Goal: Information Seeking & Learning: Compare options

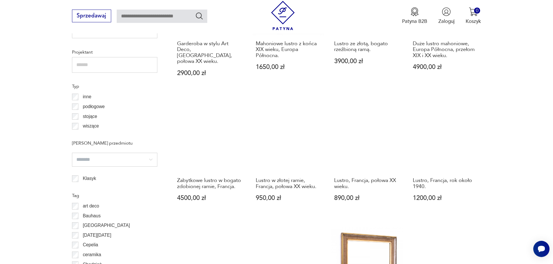
scroll to position [629, 0]
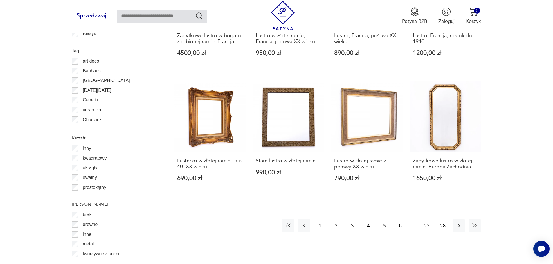
click at [399, 220] on button "6" at bounding box center [400, 226] width 12 height 12
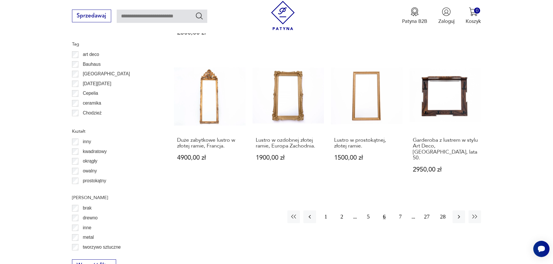
scroll to position [687, 0]
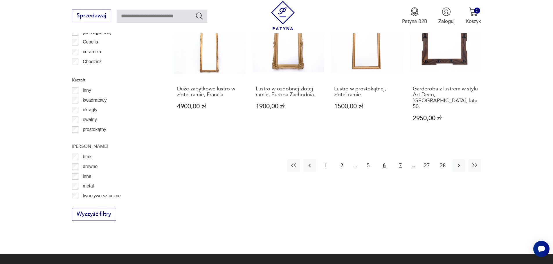
click at [402, 161] on button "7" at bounding box center [400, 165] width 12 height 12
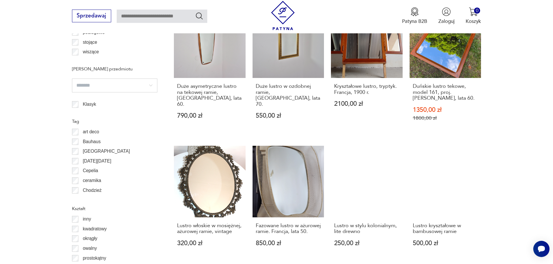
scroll to position [629, 0]
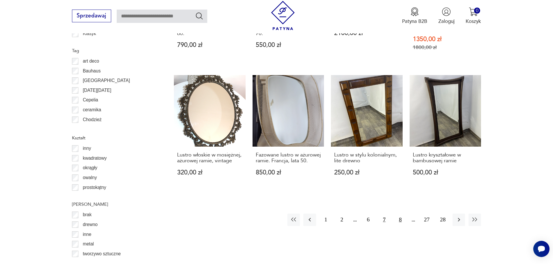
click at [399, 220] on button "8" at bounding box center [400, 220] width 12 height 12
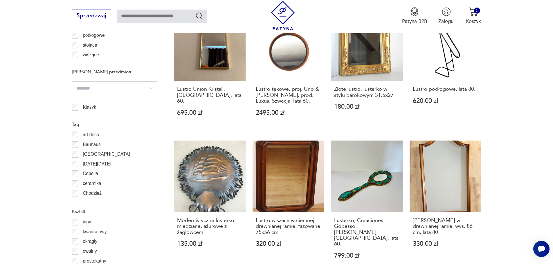
scroll to position [600, 0]
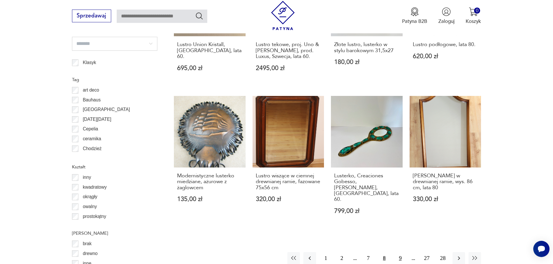
click at [401, 253] on button "9" at bounding box center [400, 259] width 12 height 12
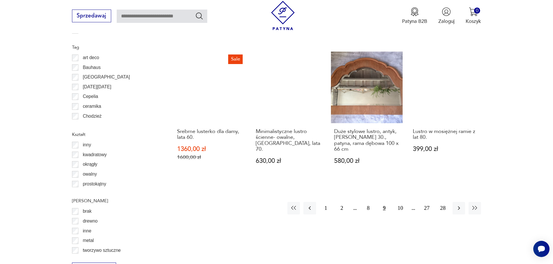
scroll to position [629, 0]
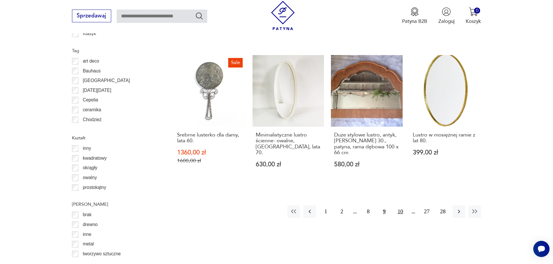
click at [400, 206] on button "10" at bounding box center [400, 212] width 12 height 12
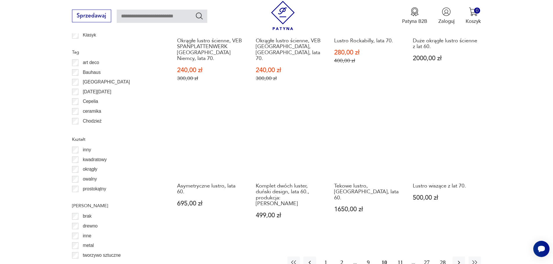
scroll to position [629, 0]
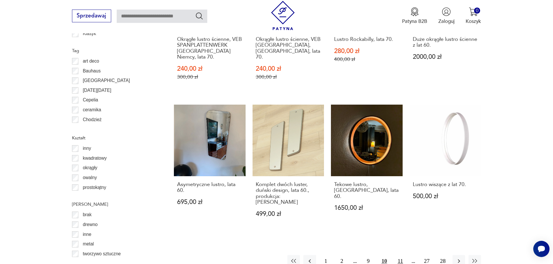
click at [401, 255] on button "11" at bounding box center [400, 261] width 12 height 12
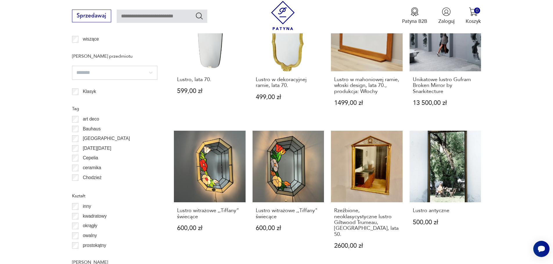
scroll to position [687, 0]
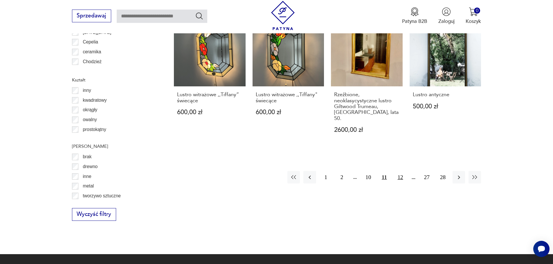
click at [399, 171] on button "12" at bounding box center [400, 177] width 12 height 12
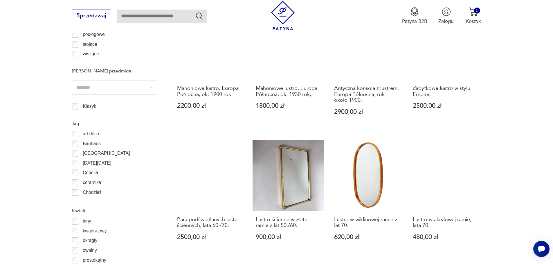
scroll to position [600, 0]
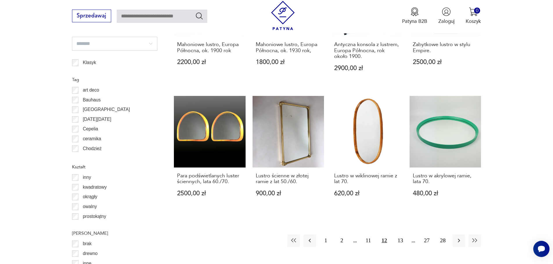
drag, startPoint x: 276, startPoint y: 125, endPoint x: 538, endPoint y: 102, distance: 262.8
click at [538, 102] on section "Filtruj produkty Cena MIN MAX OK Promocja Datowanie OK Kraj pochodzenia Niemcy …" at bounding box center [276, 11] width 553 height 661
click at [400, 241] on button "13" at bounding box center [400, 241] width 12 height 12
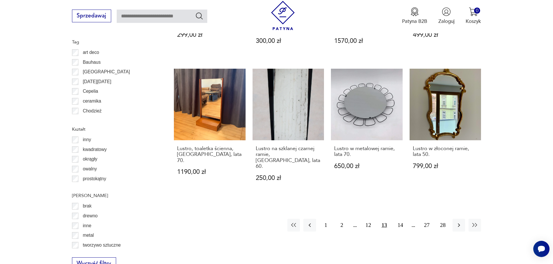
scroll to position [687, 0]
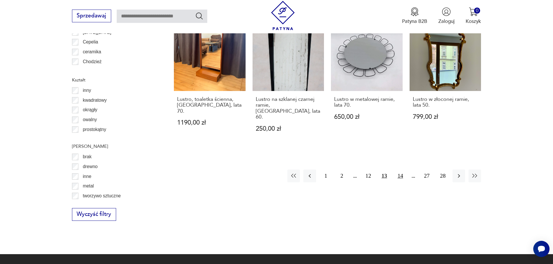
click at [403, 170] on button "14" at bounding box center [400, 176] width 12 height 12
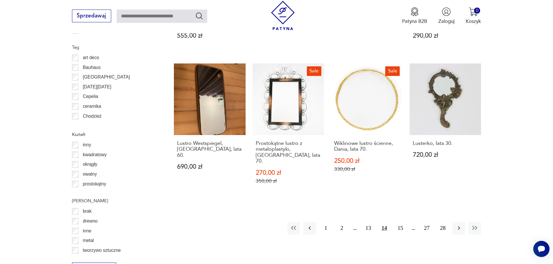
scroll to position [716, 0]
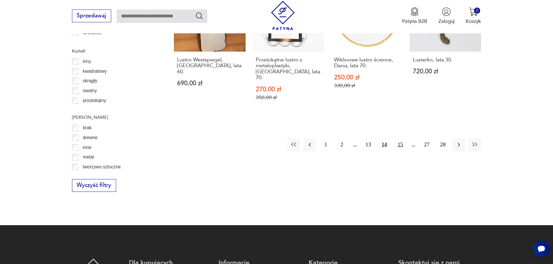
click at [401, 139] on button "15" at bounding box center [400, 145] width 12 height 12
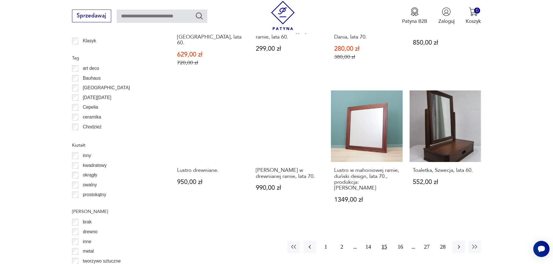
scroll to position [658, 0]
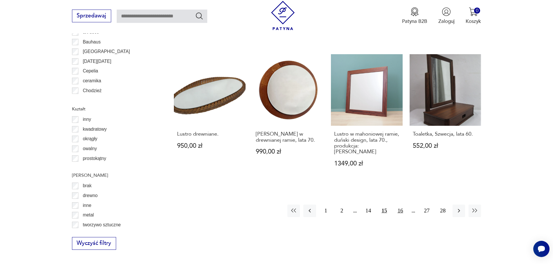
click at [400, 205] on button "16" at bounding box center [400, 211] width 12 height 12
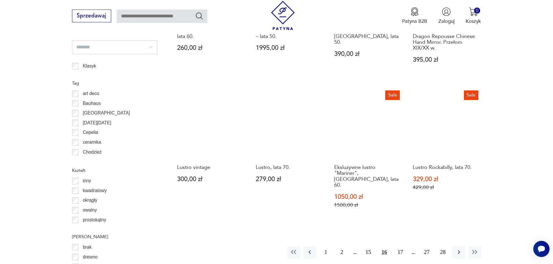
scroll to position [629, 0]
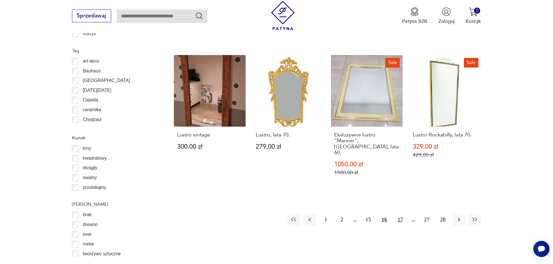
click at [399, 215] on button "17" at bounding box center [400, 220] width 12 height 12
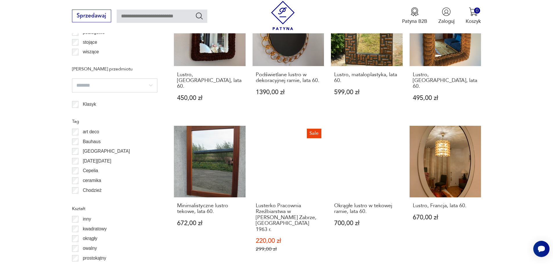
scroll to position [600, 0]
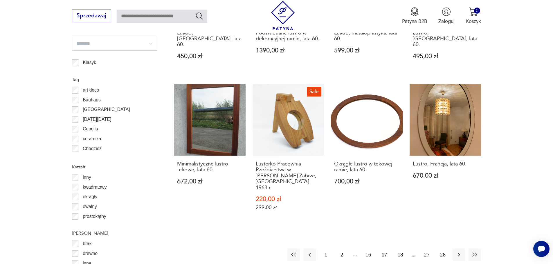
click at [404, 249] on button "18" at bounding box center [400, 255] width 12 height 12
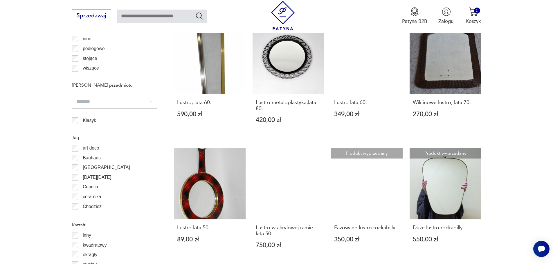
scroll to position [687, 0]
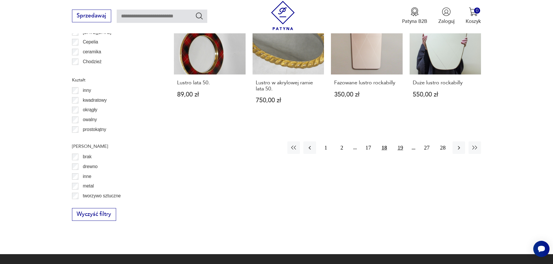
click at [401, 142] on button "19" at bounding box center [400, 148] width 12 height 12
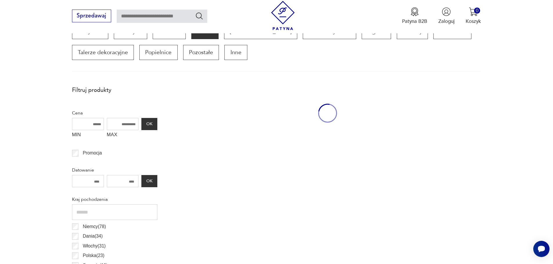
scroll to position [193, 0]
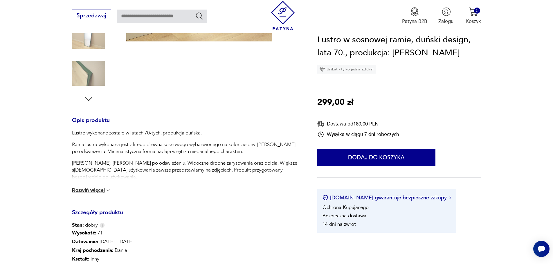
scroll to position [145, 0]
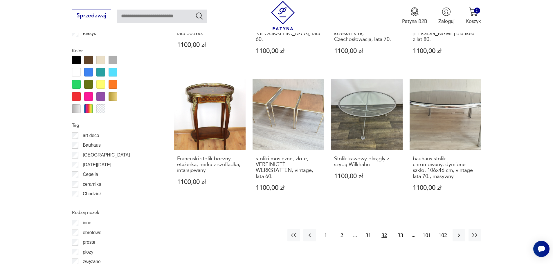
scroll to position [716, 0]
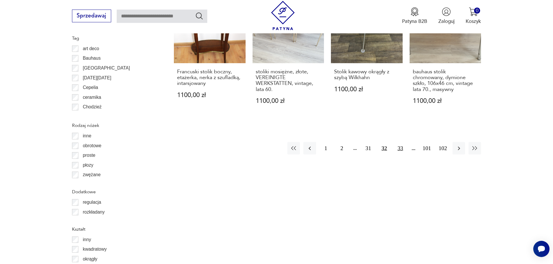
click at [400, 143] on button "33" at bounding box center [400, 148] width 12 height 12
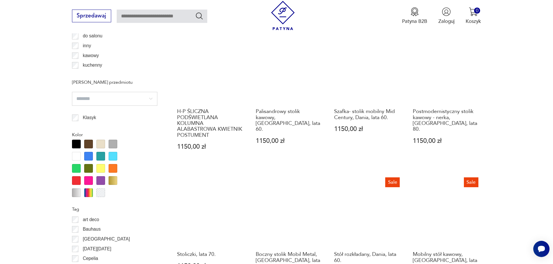
scroll to position [600, 0]
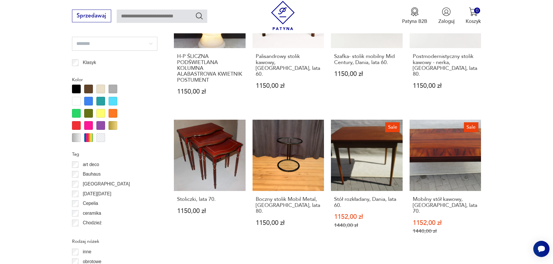
drag, startPoint x: 449, startPoint y: 157, endPoint x: 507, endPoint y: 100, distance: 81.1
click at [507, 100] on section "Filtruj produkty Cena MIN MAX OK Promocja Datowanie OK Kraj pochodzenia Dania (…" at bounding box center [276, 171] width 553 height 981
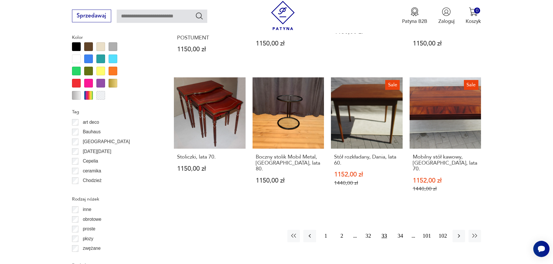
scroll to position [687, 0]
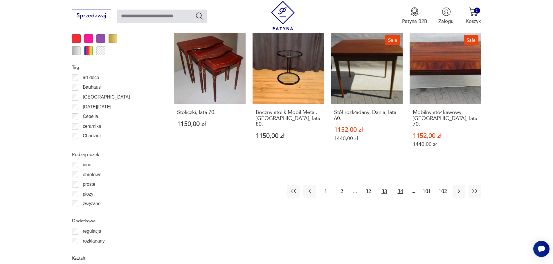
click at [401, 186] on button "34" at bounding box center [400, 192] width 12 height 12
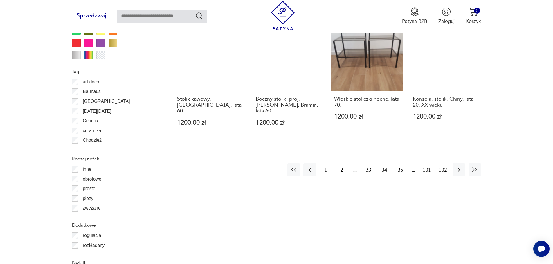
scroll to position [745, 0]
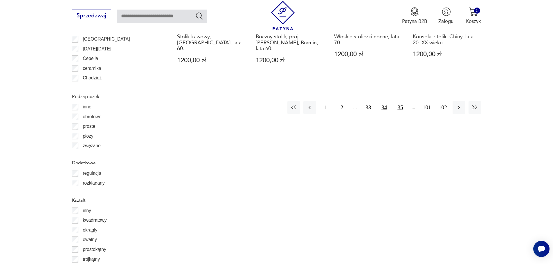
click at [399, 101] on button "35" at bounding box center [400, 107] width 12 height 12
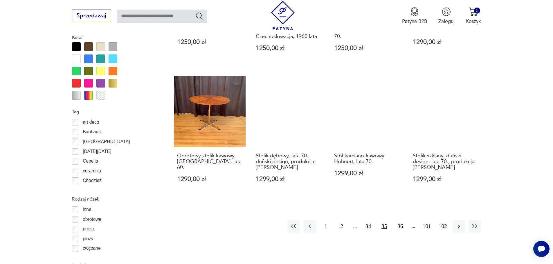
scroll to position [716, 0]
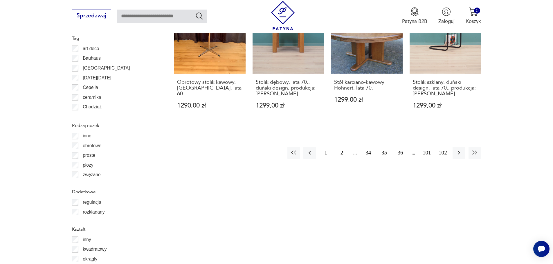
click at [399, 147] on button "36" at bounding box center [400, 153] width 12 height 12
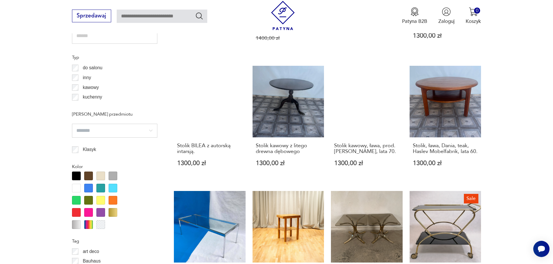
scroll to position [629, 0]
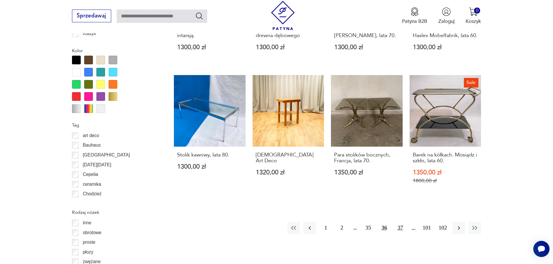
click at [401, 227] on button "37" at bounding box center [400, 228] width 12 height 12
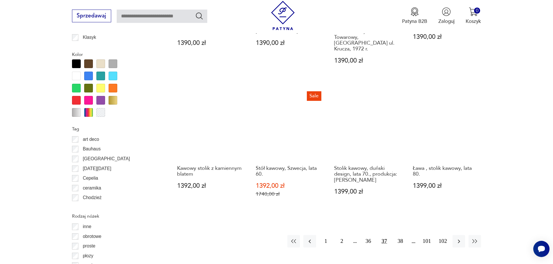
scroll to position [687, 0]
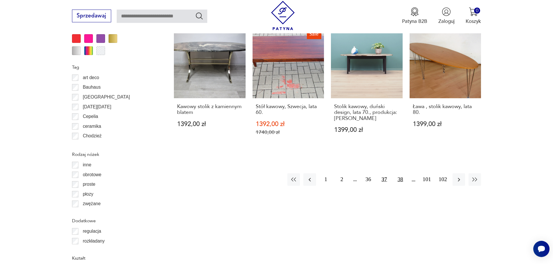
click at [400, 174] on button "38" at bounding box center [400, 180] width 12 height 12
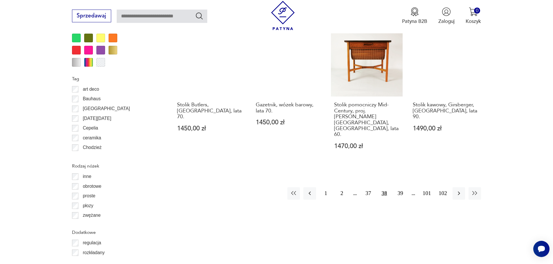
scroll to position [687, 0]
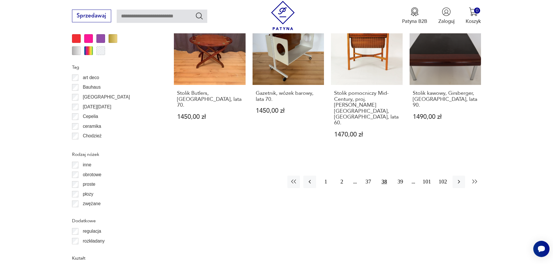
click at [475, 180] on icon "button" at bounding box center [474, 182] width 5 height 4
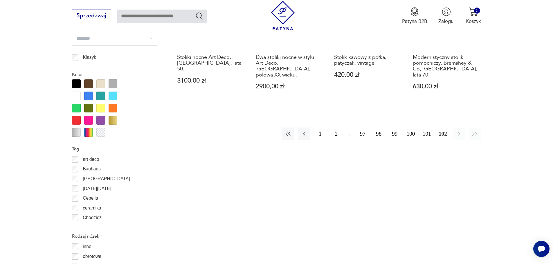
scroll to position [629, 0]
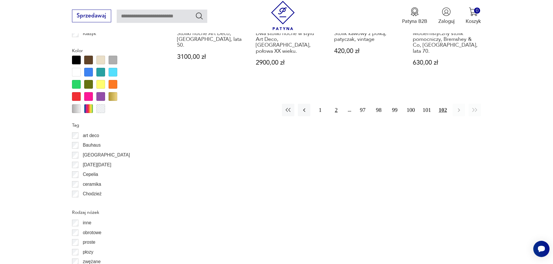
click at [337, 104] on button "2" at bounding box center [336, 110] width 12 height 12
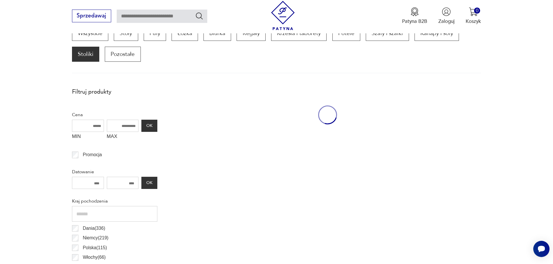
scroll to position [193, 0]
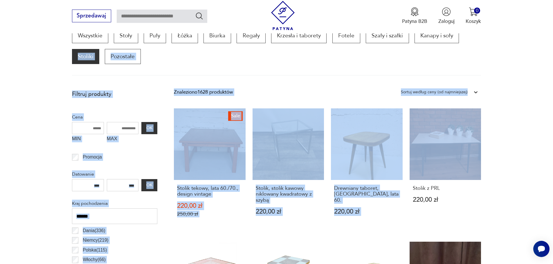
drag, startPoint x: 554, startPoint y: 58, endPoint x: 557, endPoint y: 138, distance: 80.2
click at [541, 56] on section "Wszystkie Stoły Pufy Łóżka Biurka Regały Krzesła i taborety Fotele Szafy i szaf…" at bounding box center [276, 52] width 553 height 48
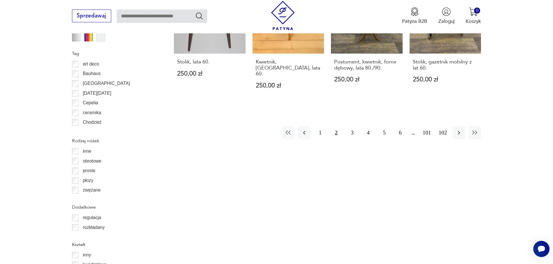
scroll to position [689, 0]
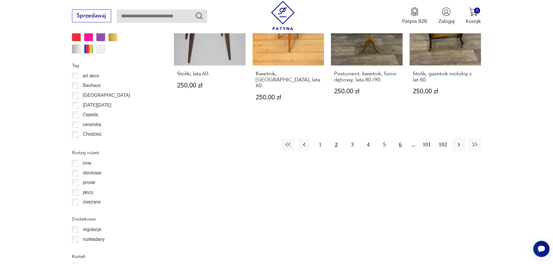
click at [400, 141] on button "6" at bounding box center [400, 144] width 12 height 12
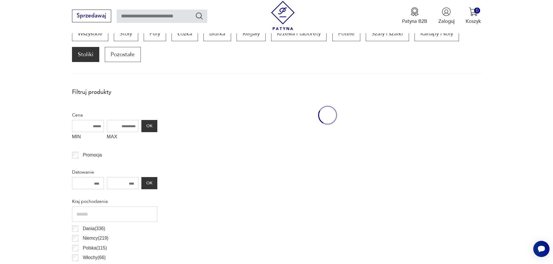
scroll to position [193, 0]
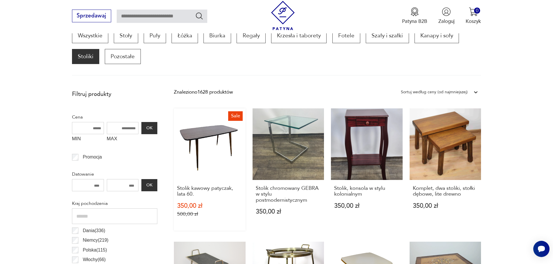
click at [220, 149] on link "Sale Stolik kawowy patyczak, lata 60. 350,00 zł 500,00 zł" at bounding box center [210, 170] width 72 height 123
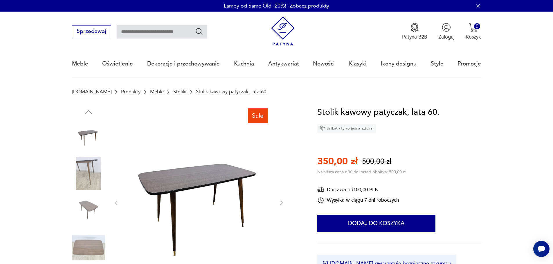
click at [87, 249] on img at bounding box center [88, 247] width 33 height 33
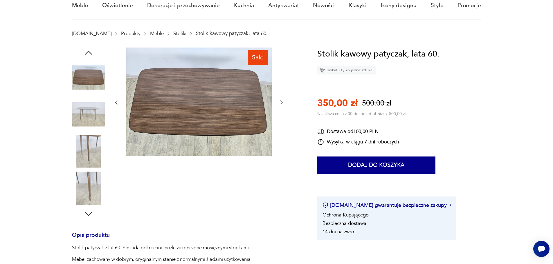
scroll to position [116, 0]
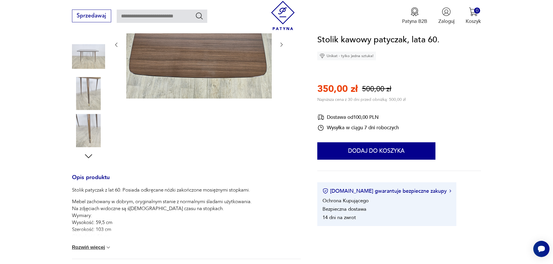
click at [101, 246] on button "Rozwiń więcej" at bounding box center [91, 248] width 39 height 6
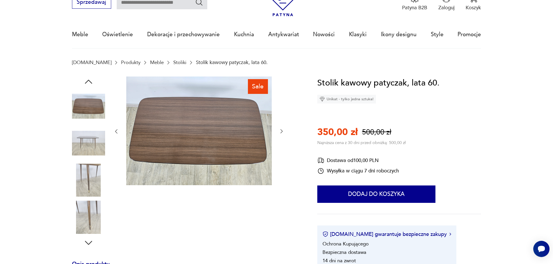
scroll to position [29, 0]
click at [89, 183] on img at bounding box center [88, 180] width 33 height 33
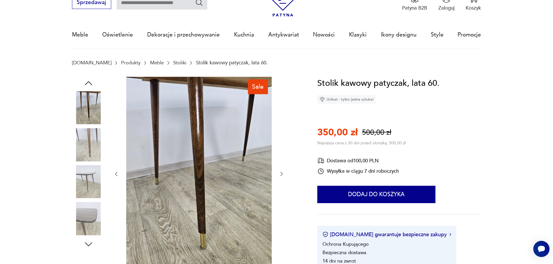
click at [89, 183] on img at bounding box center [88, 181] width 33 height 33
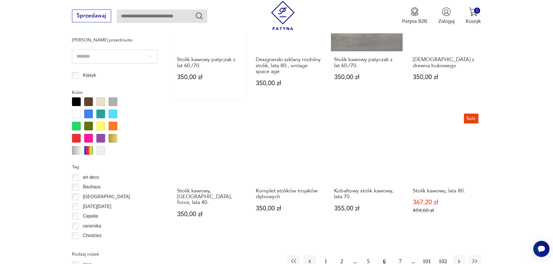
scroll to position [658, 0]
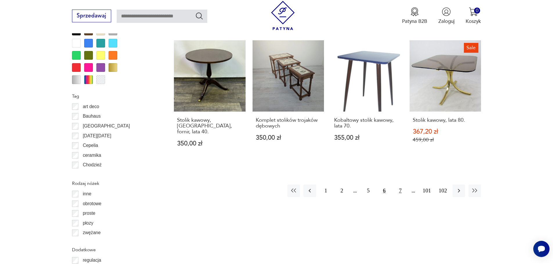
click at [403, 187] on button "7" at bounding box center [400, 191] width 12 height 12
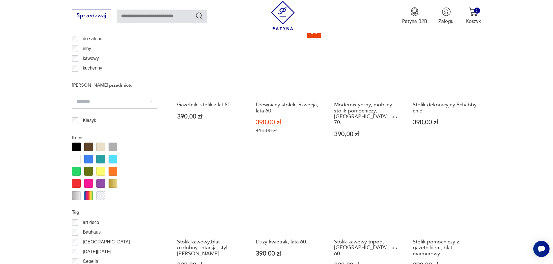
scroll to position [658, 0]
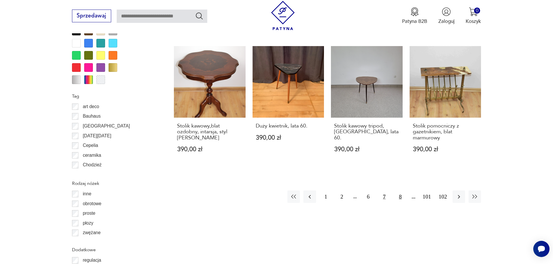
click at [402, 195] on button "8" at bounding box center [400, 197] width 12 height 12
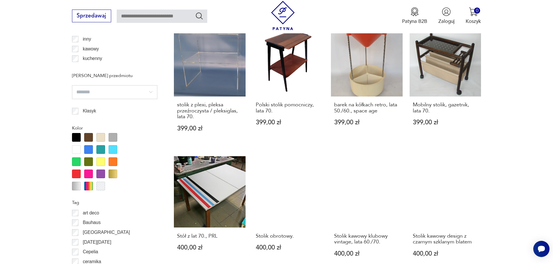
scroll to position [629, 0]
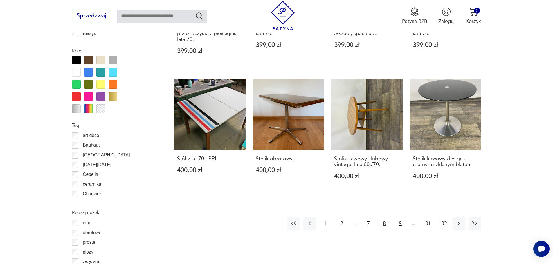
click at [402, 217] on button "9" at bounding box center [400, 223] width 12 height 12
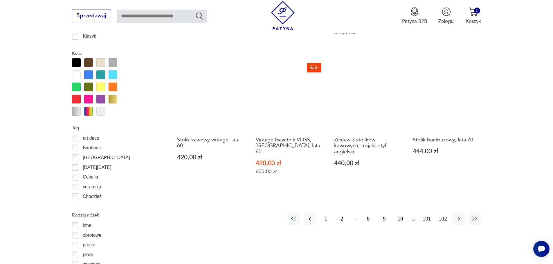
scroll to position [629, 0]
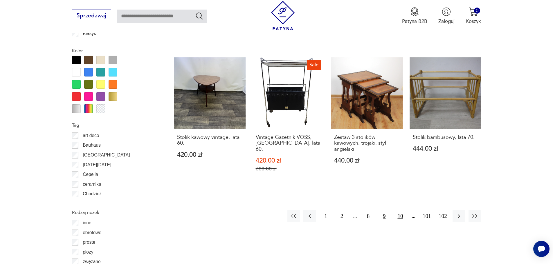
click at [400, 211] on button "10" at bounding box center [400, 216] width 12 height 12
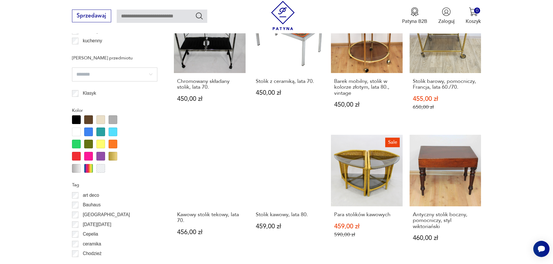
scroll to position [629, 0]
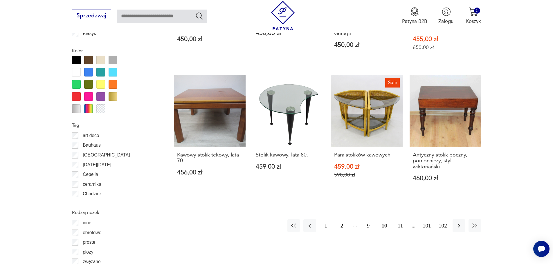
click at [404, 226] on button "11" at bounding box center [400, 226] width 12 height 12
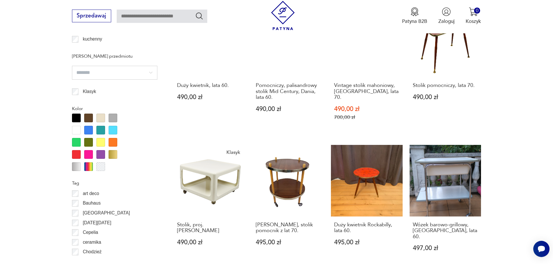
scroll to position [687, 0]
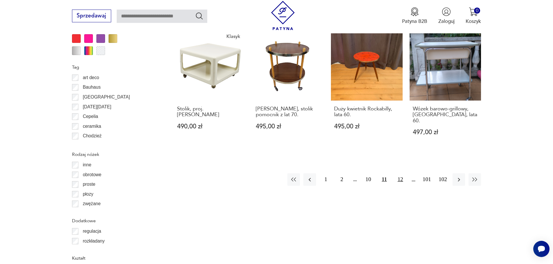
click at [399, 174] on button "12" at bounding box center [400, 180] width 12 height 12
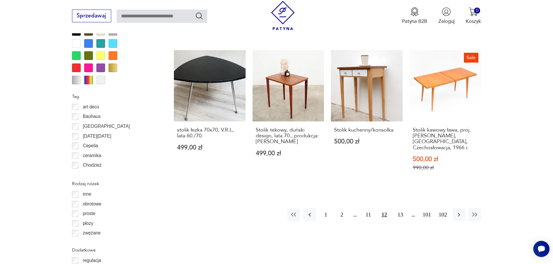
scroll to position [658, 0]
click at [401, 208] on button "13" at bounding box center [400, 214] width 12 height 12
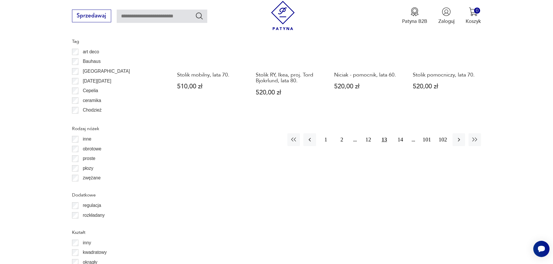
scroll to position [716, 0]
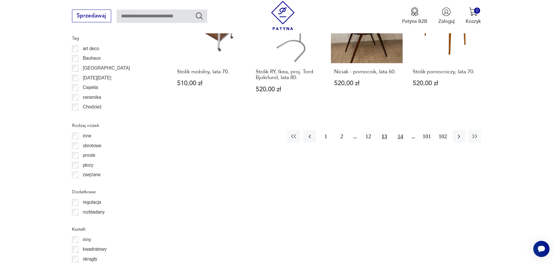
click at [399, 132] on button "14" at bounding box center [400, 136] width 12 height 12
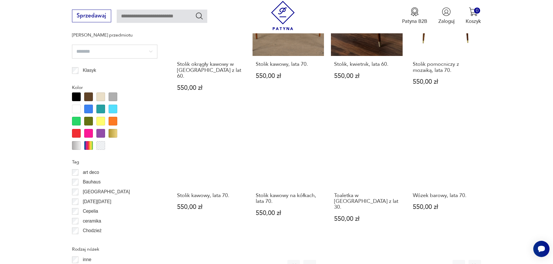
scroll to position [658, 0]
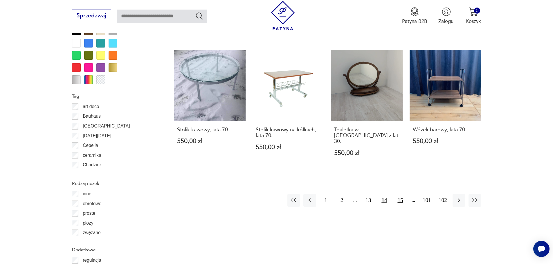
click at [399, 195] on button "15" at bounding box center [400, 201] width 12 height 12
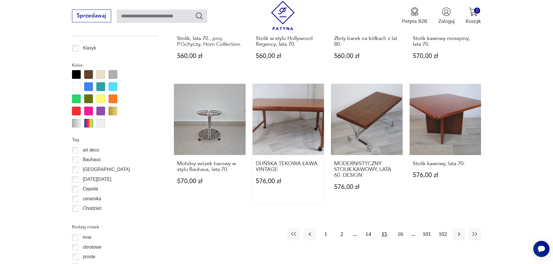
scroll to position [687, 0]
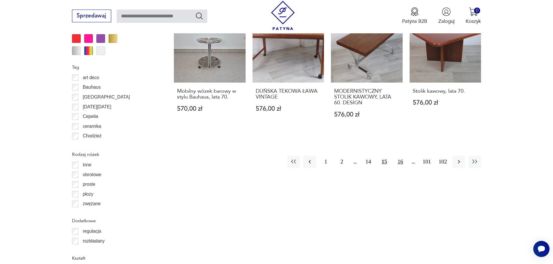
click at [402, 161] on button "16" at bounding box center [400, 162] width 12 height 12
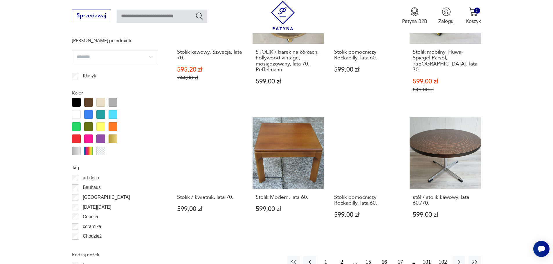
scroll to position [629, 0]
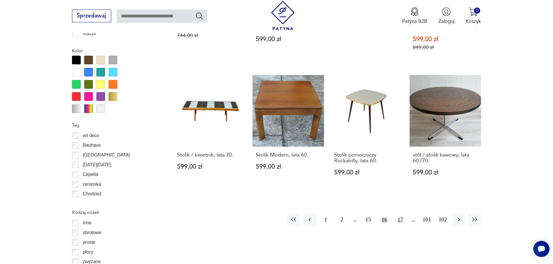
click at [399, 214] on button "17" at bounding box center [400, 220] width 12 height 12
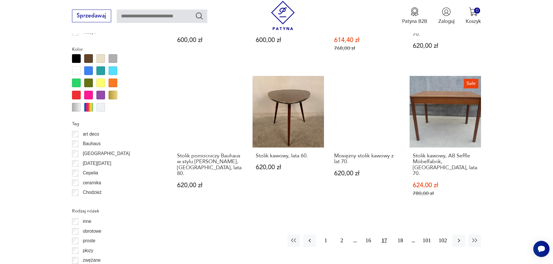
scroll to position [629, 0]
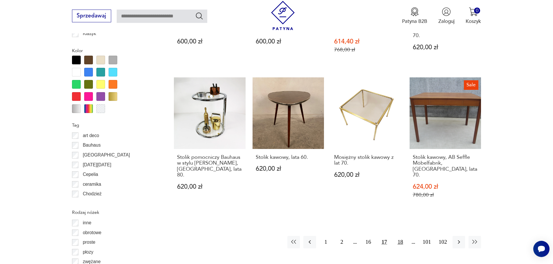
click at [399, 236] on button "18" at bounding box center [400, 242] width 12 height 12
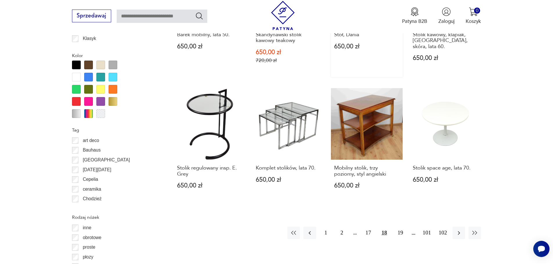
scroll to position [629, 0]
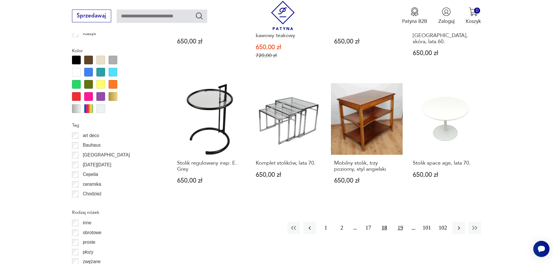
click at [399, 223] on button "19" at bounding box center [400, 228] width 12 height 12
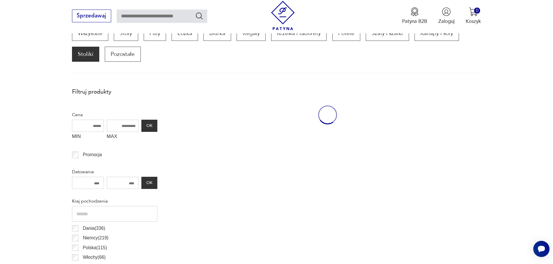
scroll to position [193, 0]
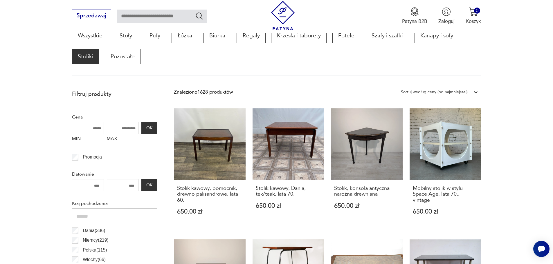
drag, startPoint x: 222, startPoint y: 134, endPoint x: 535, endPoint y: 100, distance: 314.2
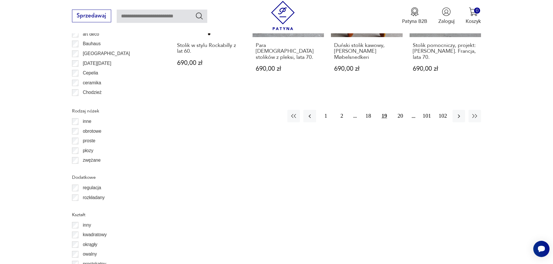
scroll to position [774, 0]
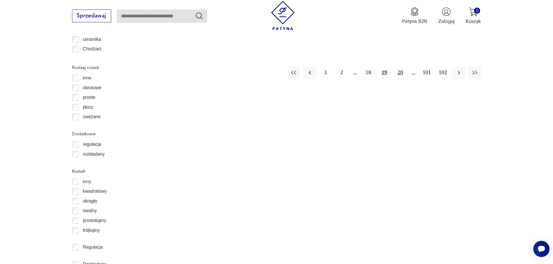
click at [399, 66] on button "20" at bounding box center [400, 72] width 12 height 12
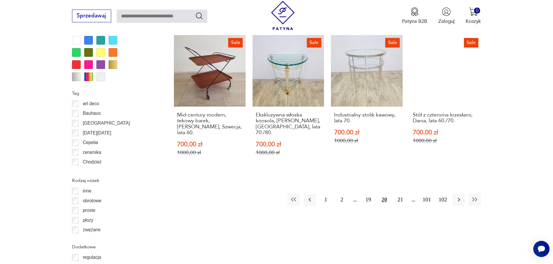
scroll to position [716, 0]
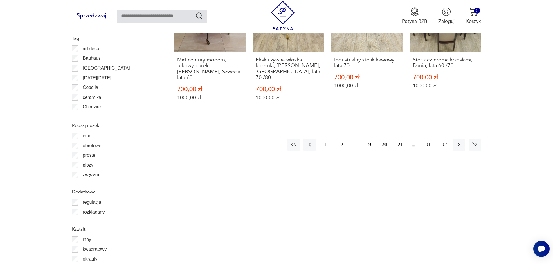
click at [401, 143] on button "21" at bounding box center [400, 145] width 12 height 12
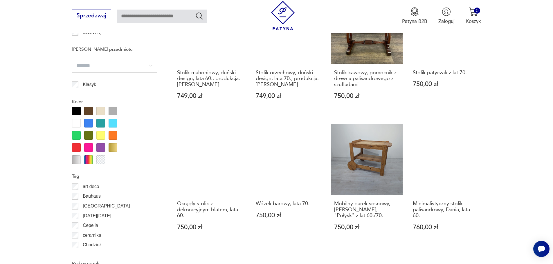
scroll to position [629, 0]
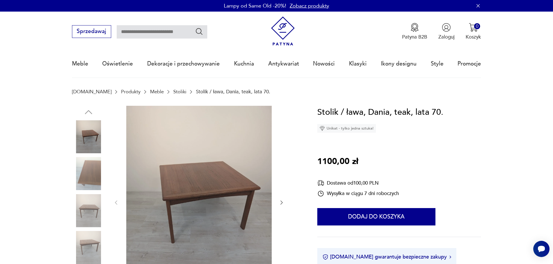
click at [280, 205] on icon "button" at bounding box center [282, 203] width 6 height 6
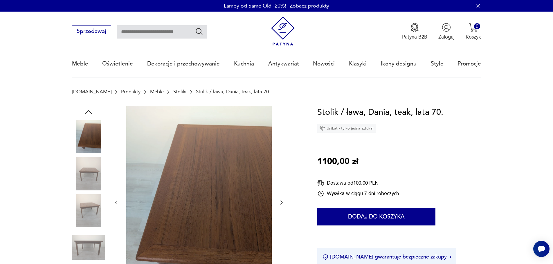
click at [280, 205] on icon "button" at bounding box center [282, 203] width 6 height 6
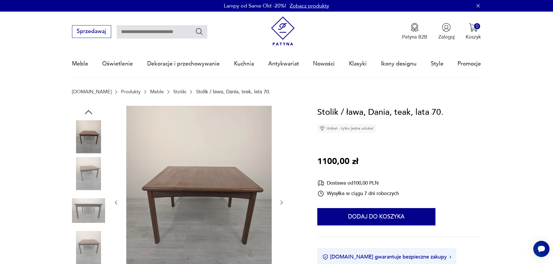
click at [280, 205] on icon "button" at bounding box center [282, 203] width 6 height 6
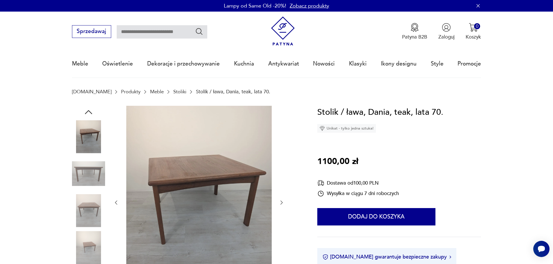
click at [280, 205] on icon "button" at bounding box center [282, 203] width 6 height 6
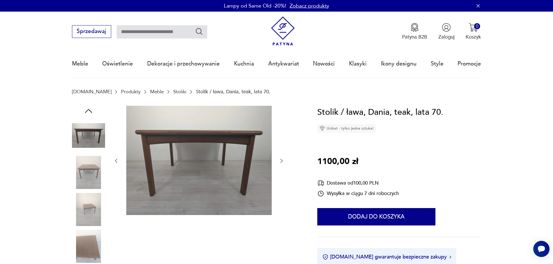
click at [280, 205] on div at bounding box center [198, 161] width 171 height 111
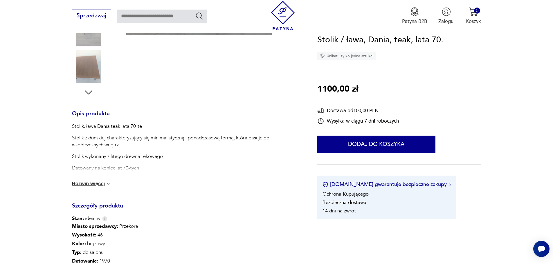
scroll to position [232, 0]
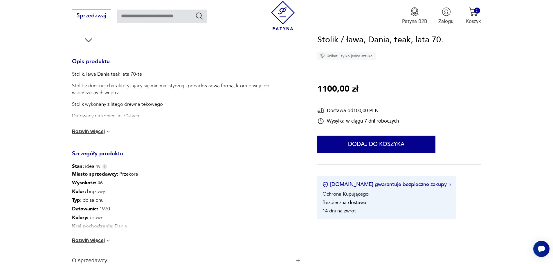
click at [98, 242] on button "Rozwiń więcej" at bounding box center [91, 241] width 39 height 6
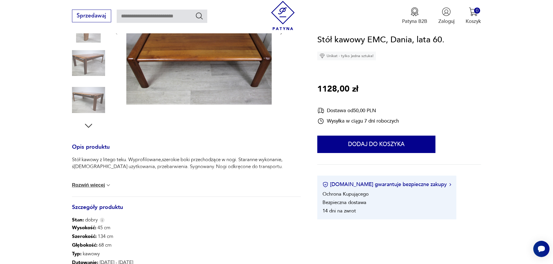
scroll to position [87, 0]
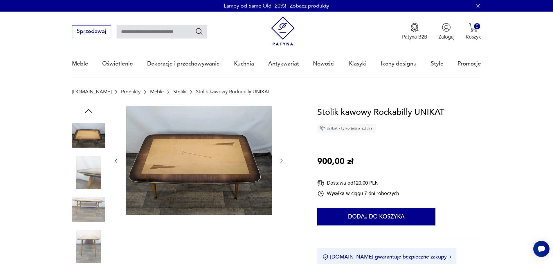
click at [282, 162] on icon "button" at bounding box center [282, 161] width 6 height 6
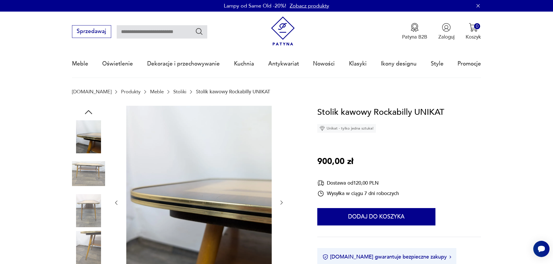
click at [279, 202] on icon "button" at bounding box center [282, 203] width 6 height 6
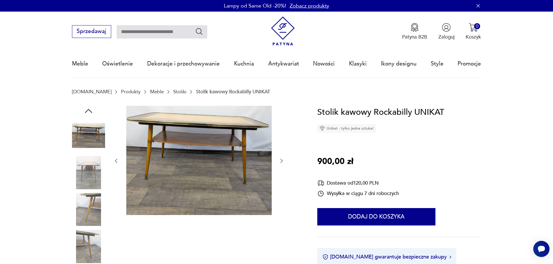
click at [284, 160] on icon "button" at bounding box center [282, 161] width 6 height 6
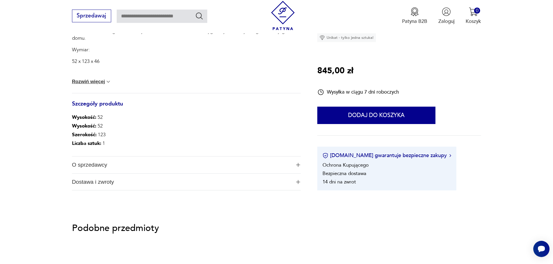
scroll to position [282, 0]
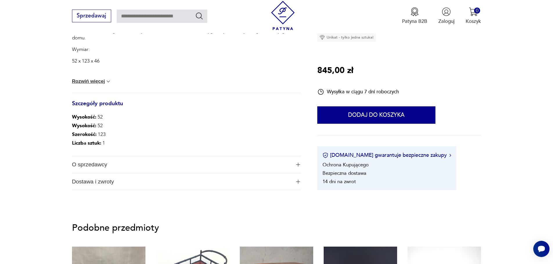
click at [113, 163] on span "O sprzedawcy" at bounding box center [181, 164] width 219 height 17
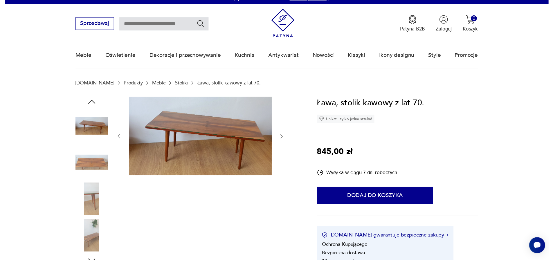
scroll to position [0, 0]
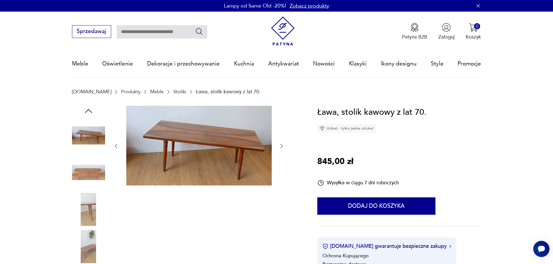
click at [166, 155] on img at bounding box center [198, 146] width 145 height 80
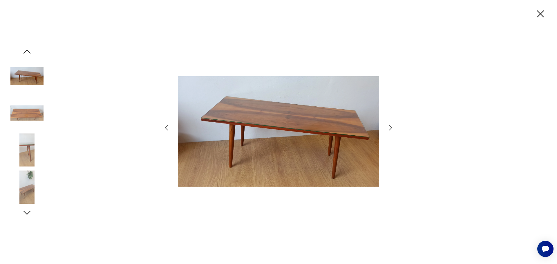
click at [391, 126] on icon "button" at bounding box center [390, 128] width 8 height 8
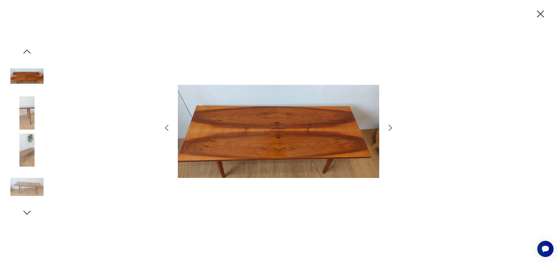
click at [391, 126] on icon "button" at bounding box center [390, 128] width 8 height 8
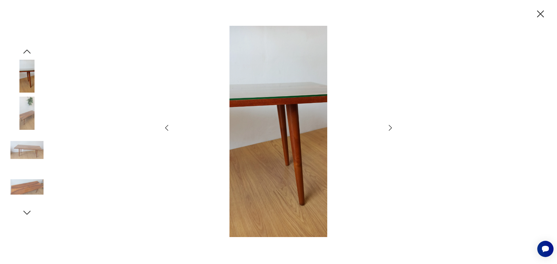
click at [391, 126] on icon "button" at bounding box center [390, 128] width 8 height 8
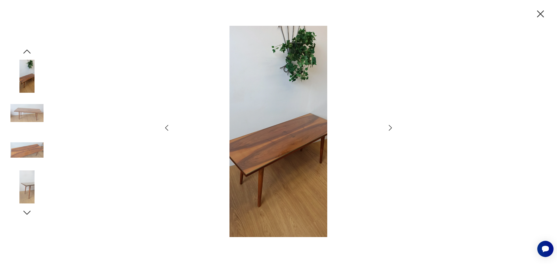
click at [391, 126] on icon "button" at bounding box center [390, 128] width 8 height 8
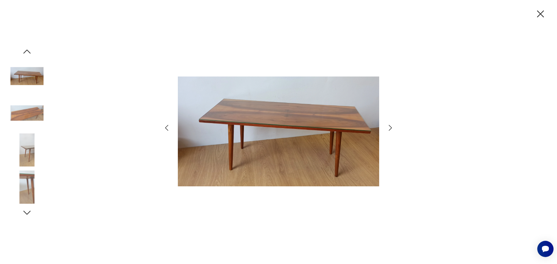
click at [391, 126] on icon "button" at bounding box center [390, 128] width 8 height 8
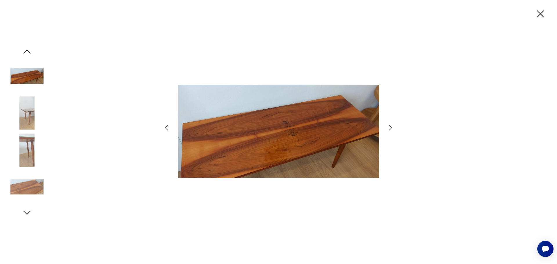
click at [391, 126] on icon "button" at bounding box center [390, 128] width 8 height 8
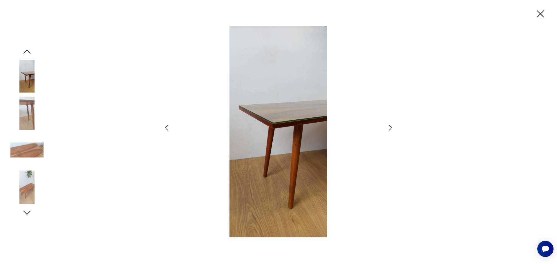
click at [544, 11] on icon "button" at bounding box center [541, 14] width 12 height 12
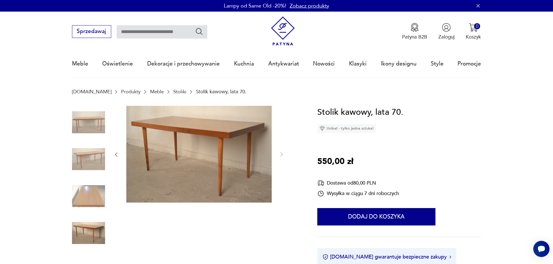
click at [116, 154] on icon "button" at bounding box center [116, 155] width 6 height 6
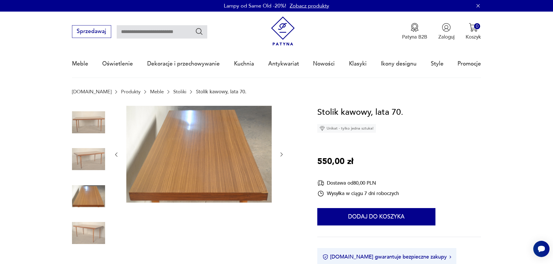
click at [116, 154] on icon "button" at bounding box center [116, 155] width 6 height 6
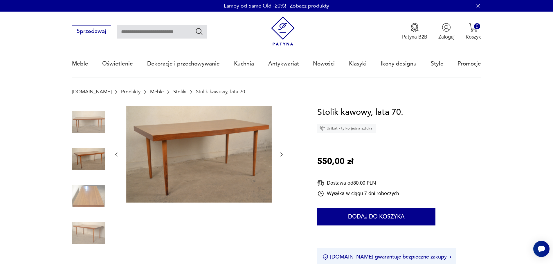
click at [116, 154] on icon "button" at bounding box center [116, 155] width 6 height 6
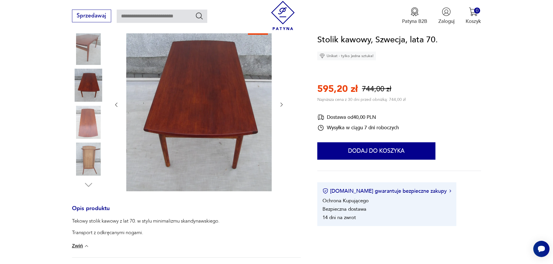
scroll to position [87, 0]
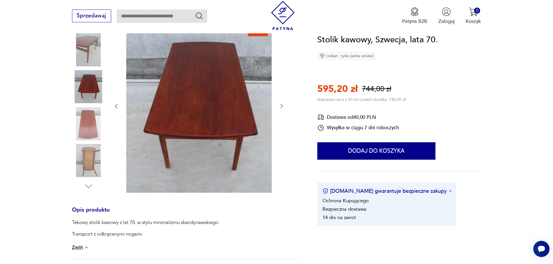
click at [280, 105] on icon "button" at bounding box center [282, 106] width 6 height 6
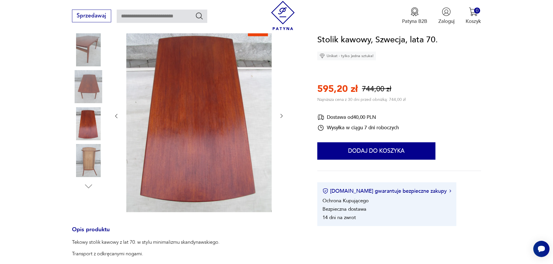
click at [280, 118] on icon "button" at bounding box center [282, 116] width 6 height 6
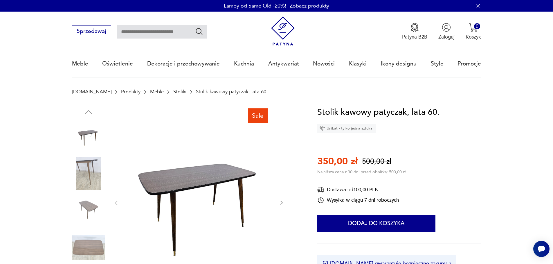
click at [283, 202] on icon "button" at bounding box center [282, 203] width 6 height 6
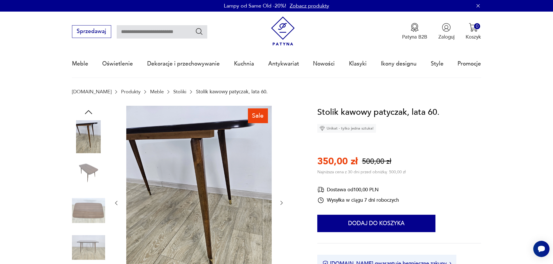
click at [283, 202] on icon "button" at bounding box center [282, 203] width 6 height 6
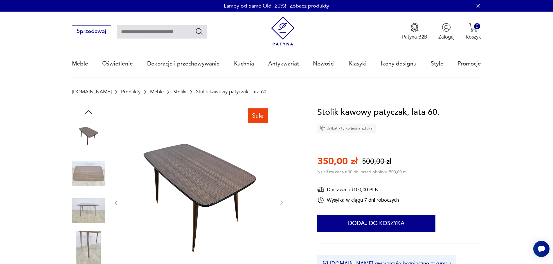
click at [283, 202] on icon "button" at bounding box center [282, 203] width 6 height 6
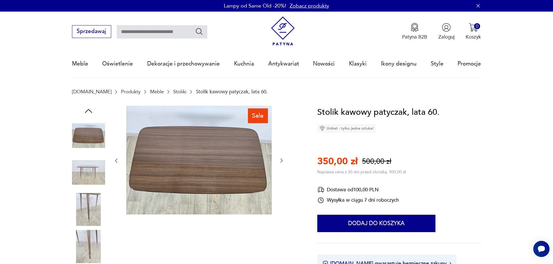
click at [280, 163] on icon "button" at bounding box center [282, 161] width 6 height 6
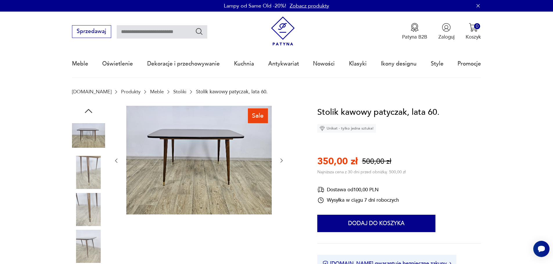
click at [281, 161] on icon "button" at bounding box center [282, 161] width 6 height 6
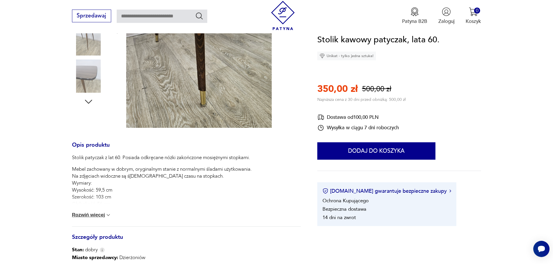
scroll to position [174, 0]
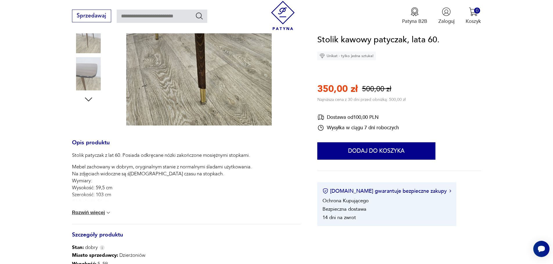
click at [88, 212] on button "Rozwiń więcej" at bounding box center [91, 213] width 39 height 6
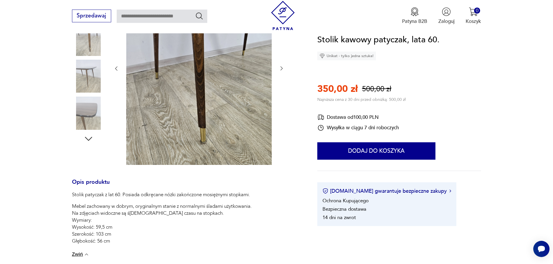
scroll to position [29, 0]
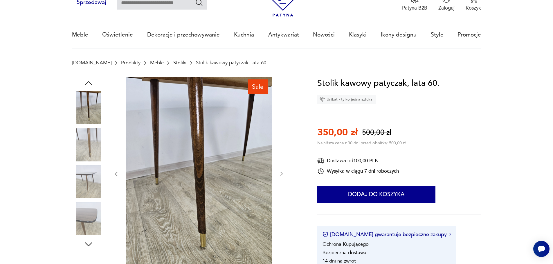
click at [83, 209] on img at bounding box center [88, 218] width 33 height 33
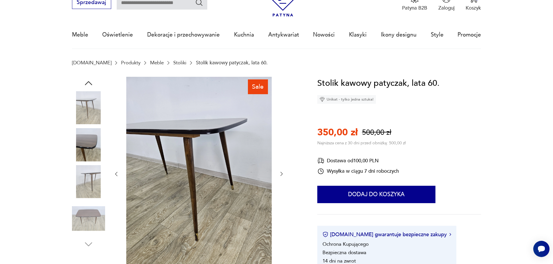
click at [281, 176] on icon "button" at bounding box center [282, 174] width 6 height 6
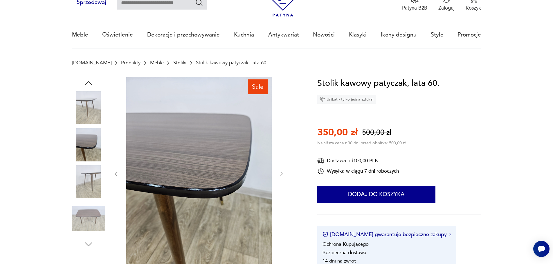
click at [281, 176] on icon "button" at bounding box center [282, 174] width 6 height 6
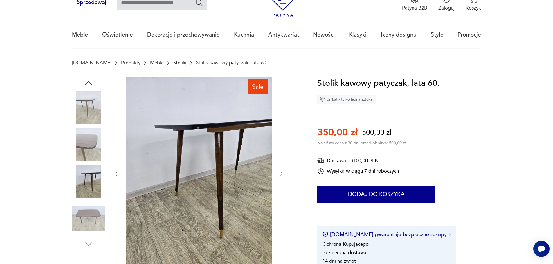
click at [281, 176] on icon "button" at bounding box center [282, 174] width 6 height 6
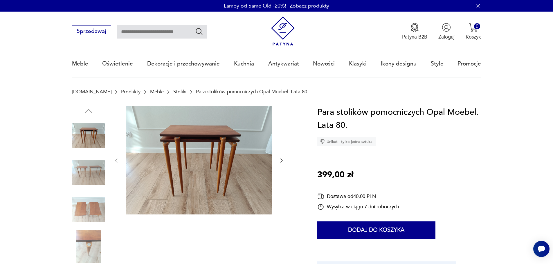
click at [280, 161] on icon "button" at bounding box center [282, 161] width 6 height 6
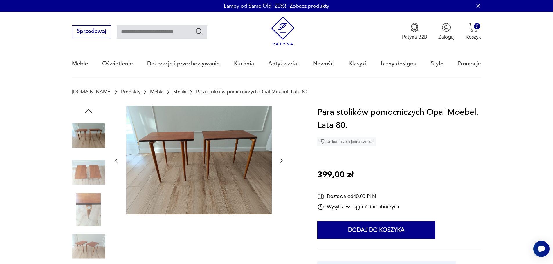
click at [280, 161] on icon "button" at bounding box center [282, 161] width 6 height 6
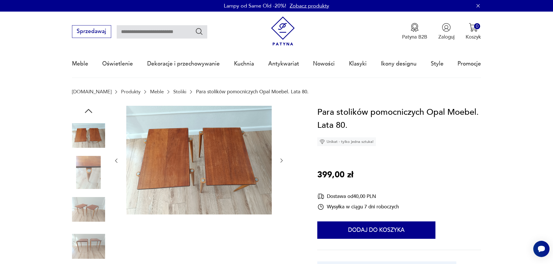
click at [280, 161] on icon "button" at bounding box center [282, 161] width 6 height 6
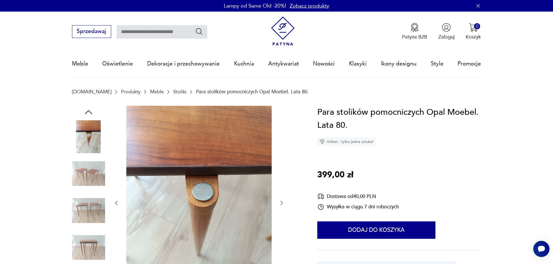
click at [280, 161] on div at bounding box center [198, 203] width 171 height 195
click at [282, 202] on icon "button" at bounding box center [282, 203] width 6 height 6
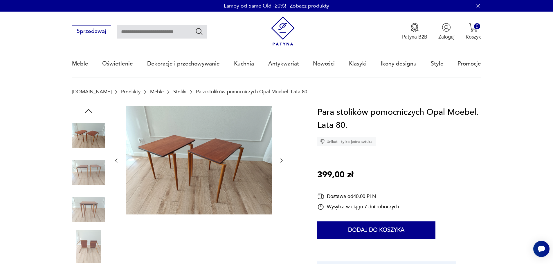
click at [281, 161] on icon "button" at bounding box center [282, 161] width 6 height 6
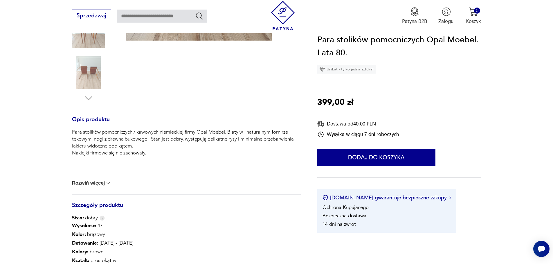
scroll to position [261, 0]
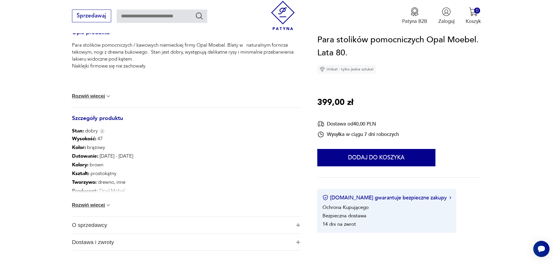
click at [95, 206] on button "Rozwiń więcej" at bounding box center [91, 206] width 39 height 6
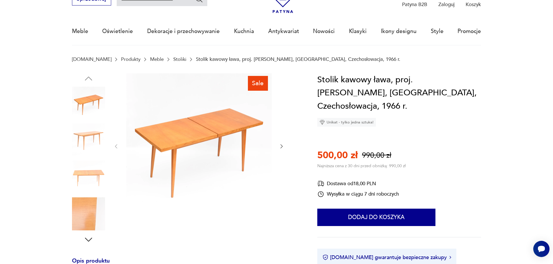
scroll to position [29, 0]
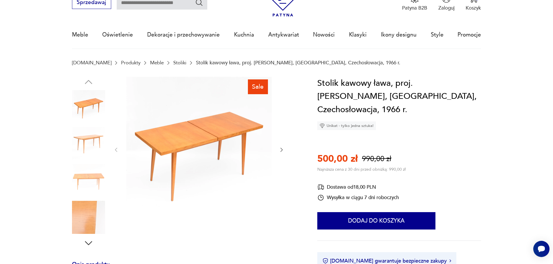
click at [281, 148] on icon "button" at bounding box center [281, 150] width 2 height 4
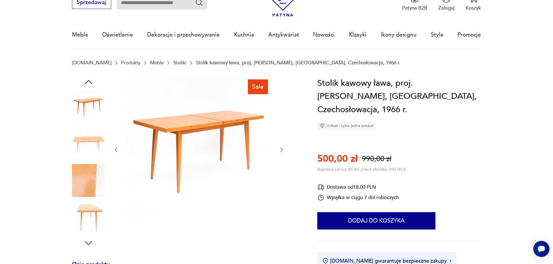
click at [281, 148] on icon "button" at bounding box center [281, 150] width 2 height 4
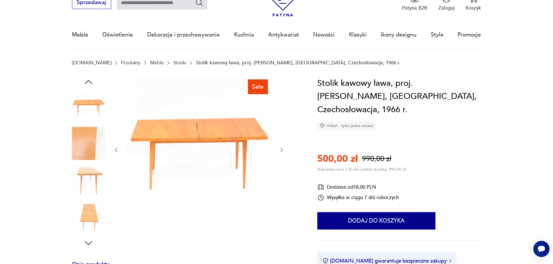
click at [281, 148] on icon "button" at bounding box center [281, 150] width 2 height 4
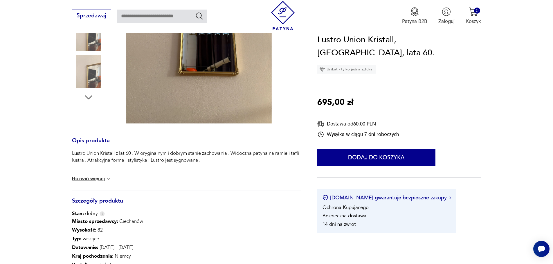
scroll to position [116, 0]
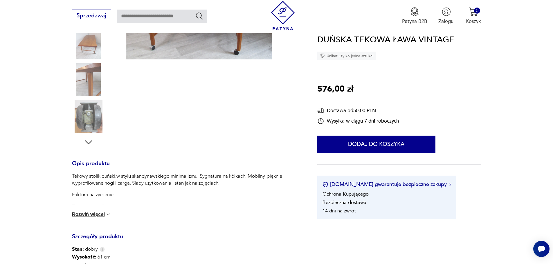
scroll to position [58, 0]
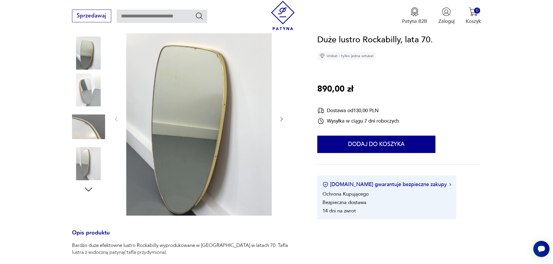
scroll to position [29, 0]
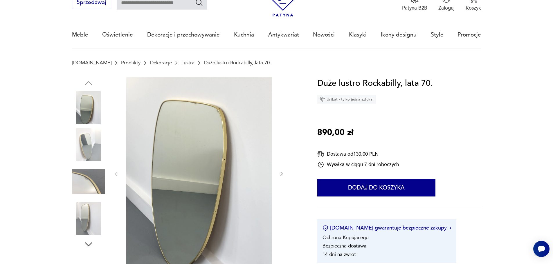
click at [283, 176] on icon "button" at bounding box center [282, 174] width 6 height 6
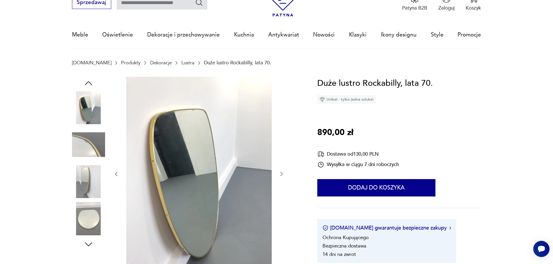
click at [283, 176] on icon "button" at bounding box center [282, 174] width 6 height 6
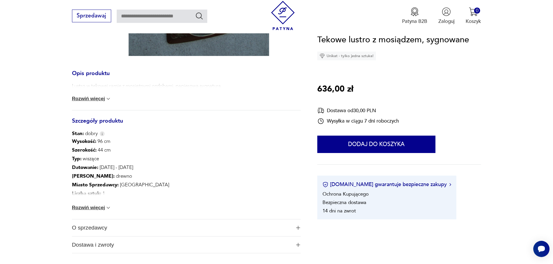
scroll to position [232, 0]
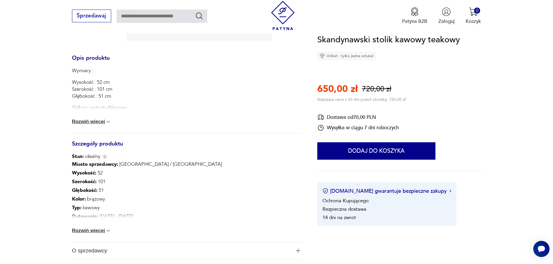
scroll to position [261, 0]
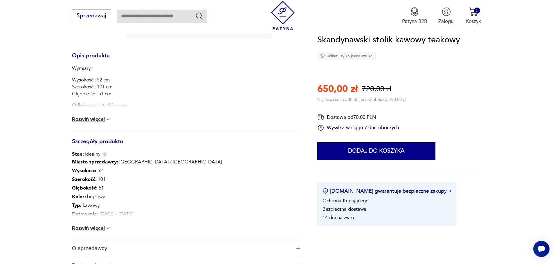
click at [102, 119] on button "Rozwiń więcej" at bounding box center [91, 120] width 39 height 6
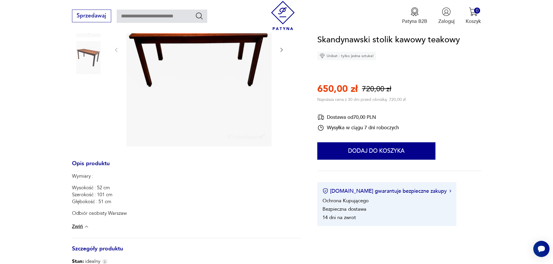
scroll to position [87, 0]
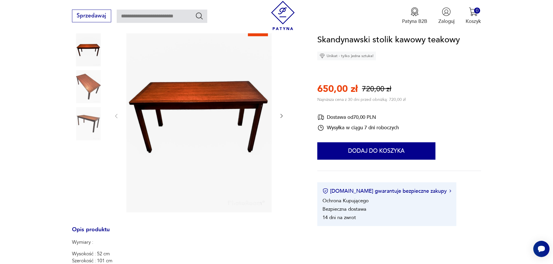
click at [282, 114] on icon "button" at bounding box center [282, 116] width 6 height 6
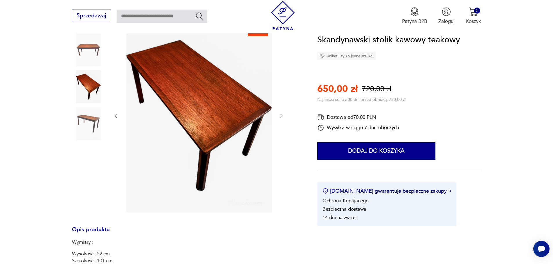
click at [282, 114] on icon "button" at bounding box center [282, 116] width 6 height 6
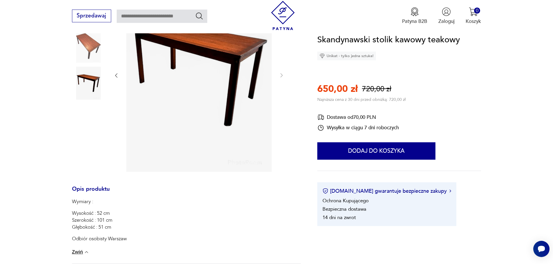
scroll to position [174, 0]
